Goal: Task Accomplishment & Management: Use online tool/utility

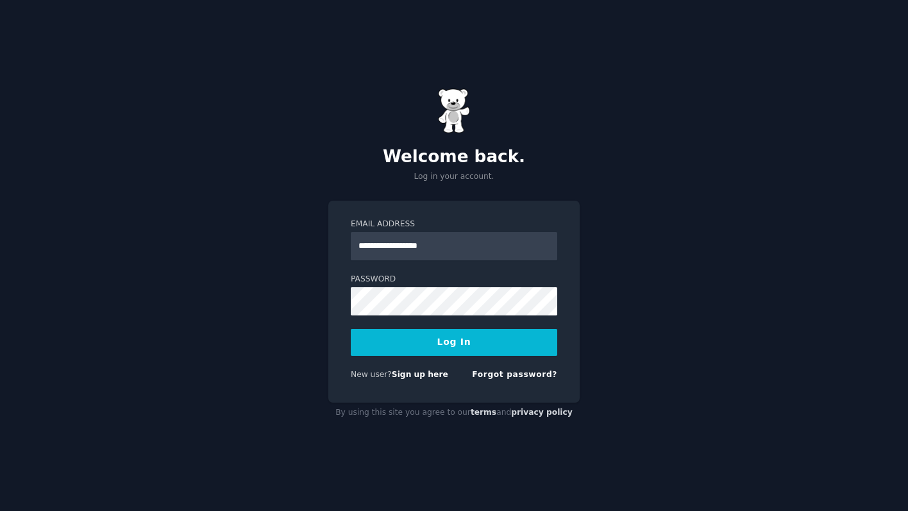
type input "**********"
click at [351, 329] on button "Log In" at bounding box center [454, 342] width 206 height 27
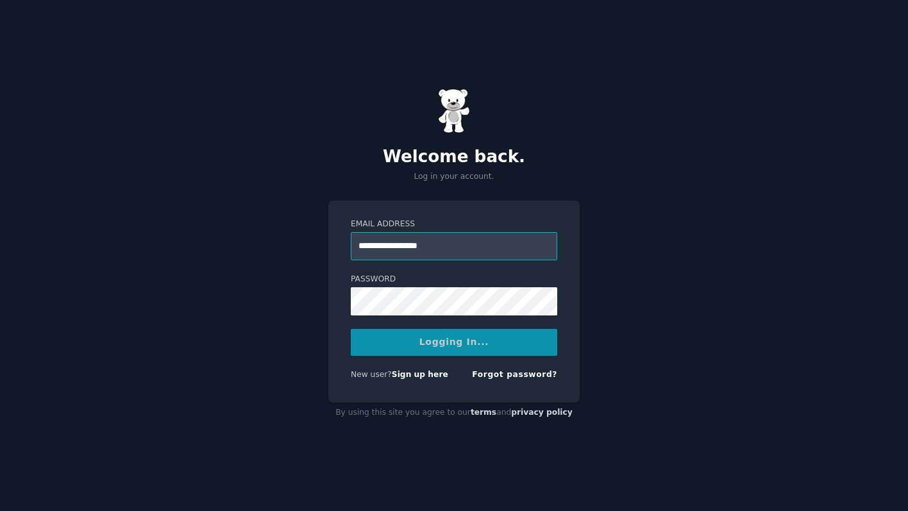
click at [450, 235] on input "**********" at bounding box center [454, 246] width 206 height 28
